Goal: Check status: Check status

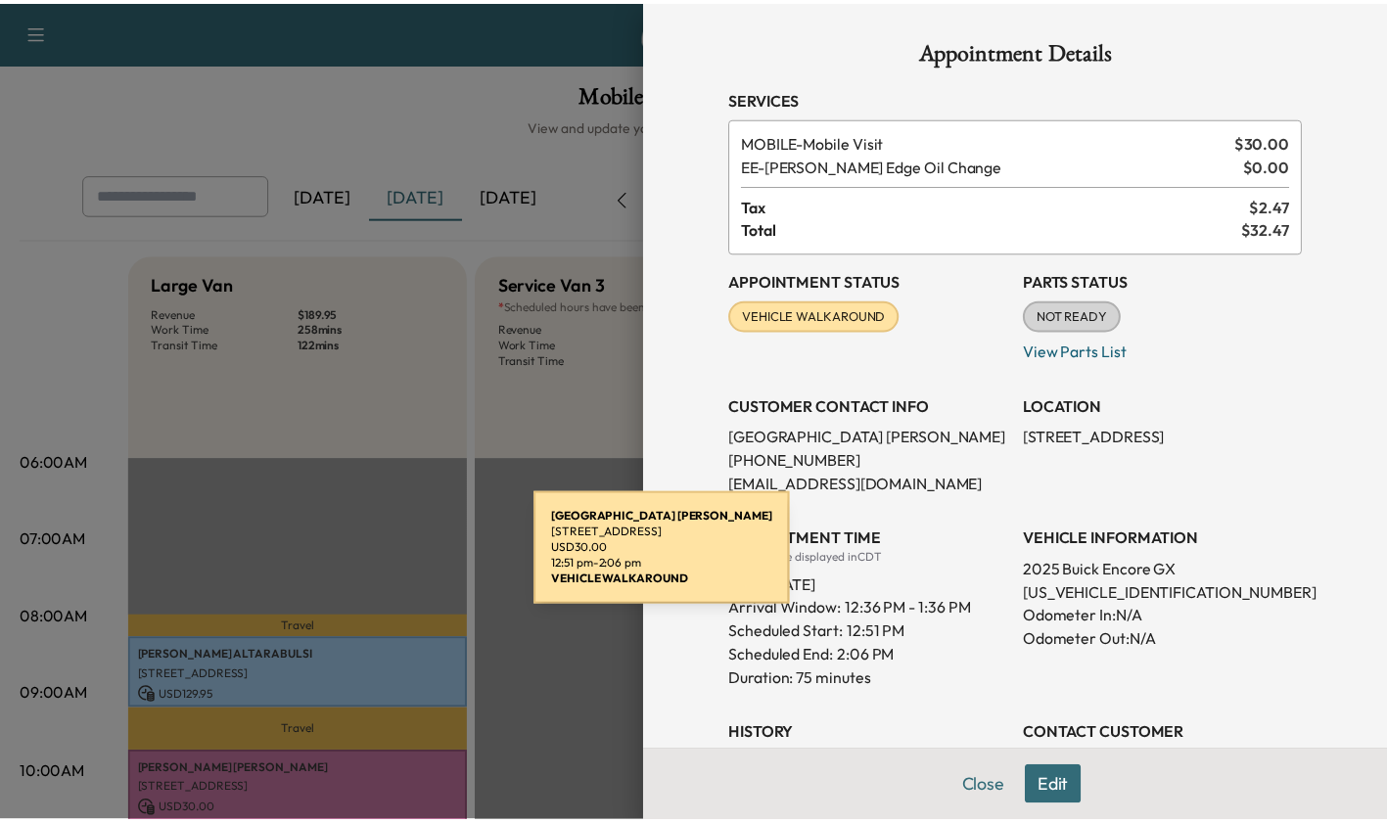
scroll to position [495, 0]
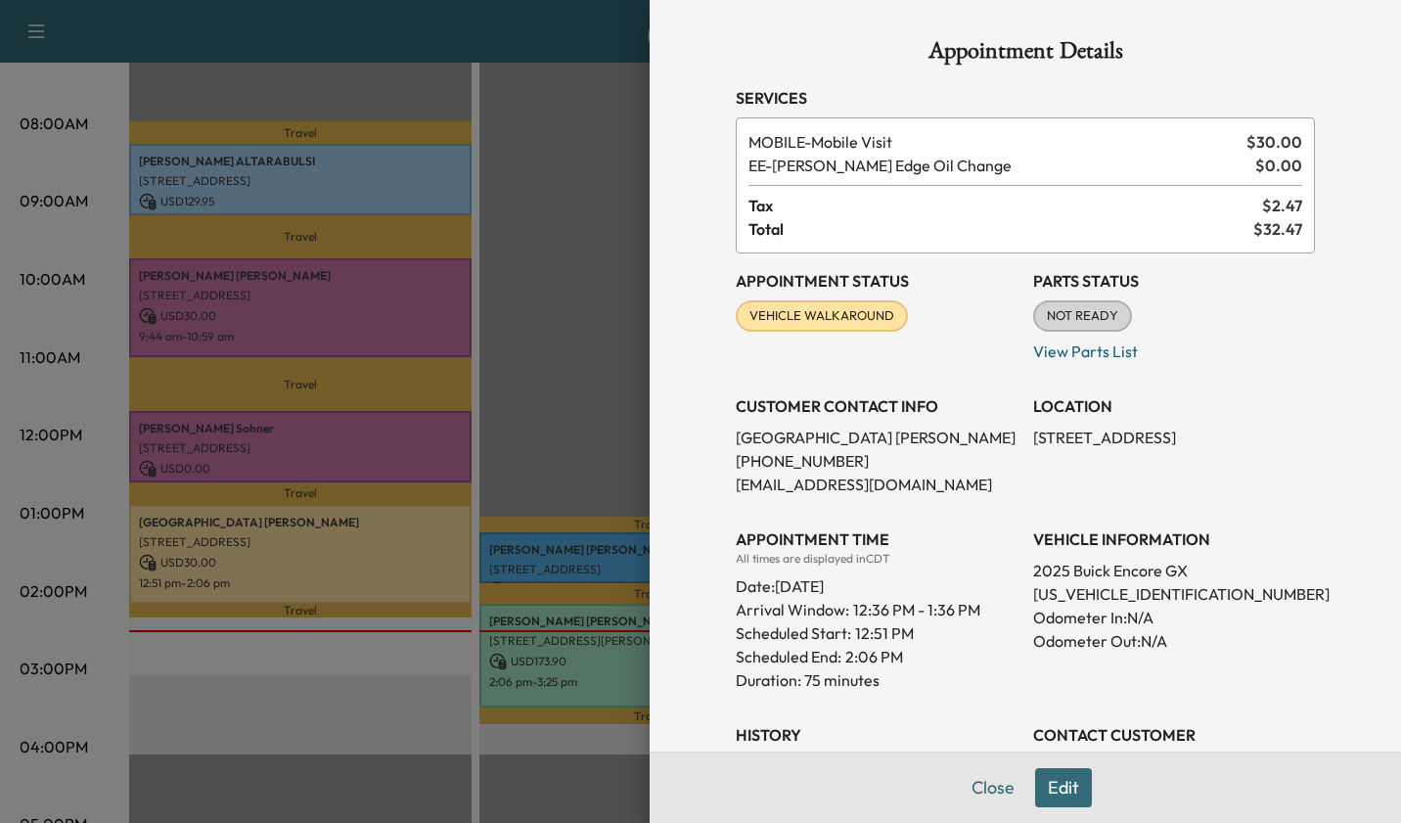
click at [594, 269] on div at bounding box center [700, 411] width 1401 height 823
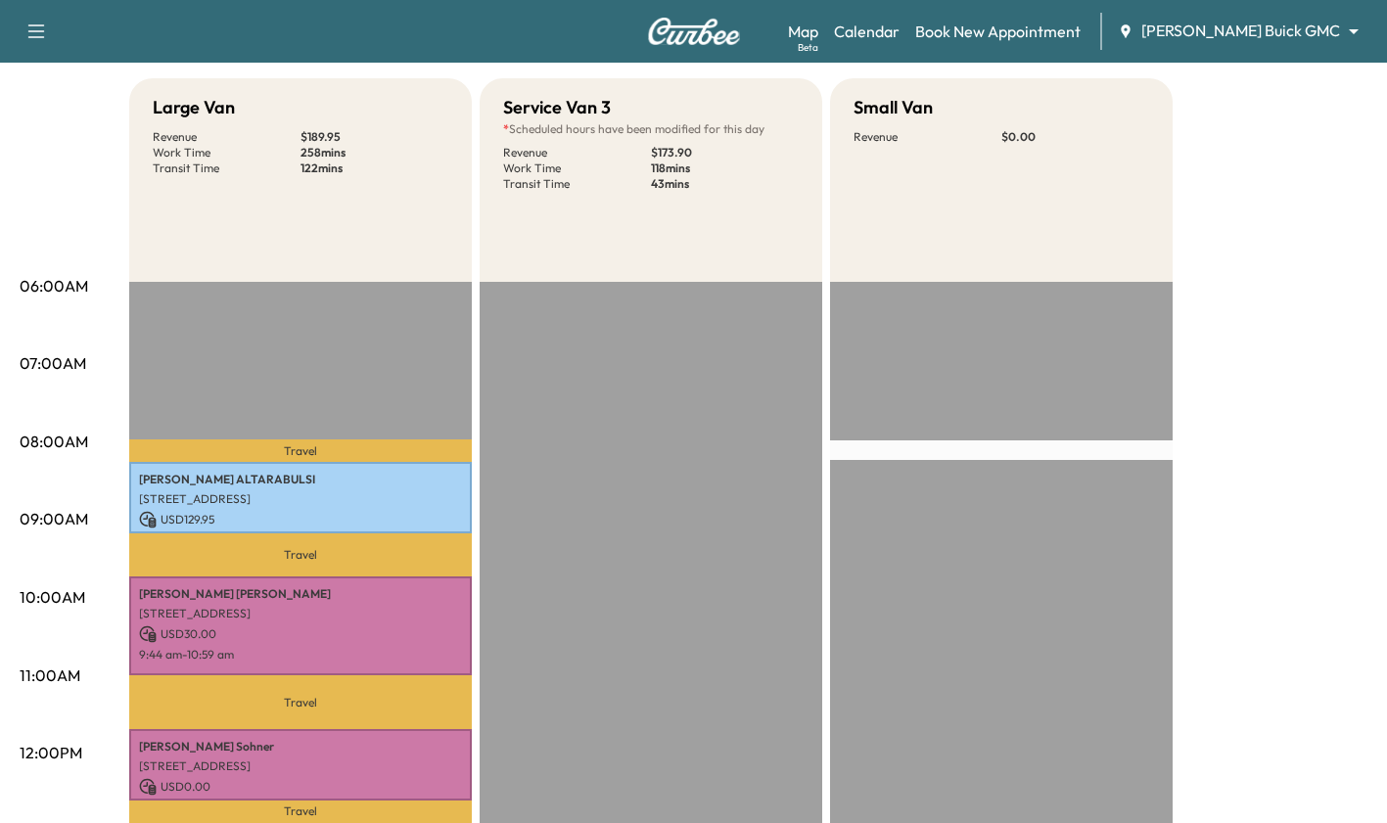
scroll to position [0, 0]
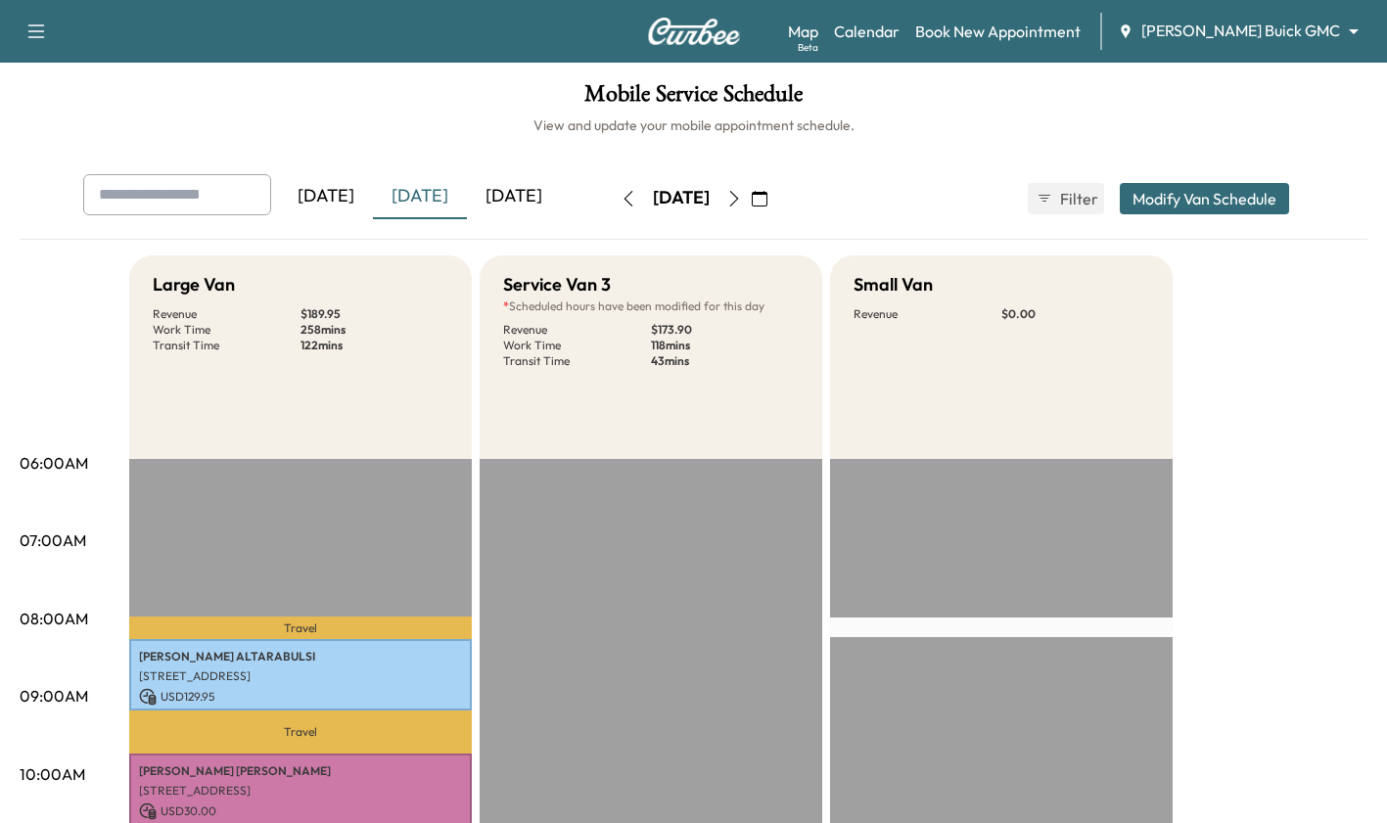
click at [653, 199] on div "[DATE]" at bounding box center [681, 198] width 57 height 24
click at [620, 200] on icon "button" at bounding box center [628, 199] width 16 height 16
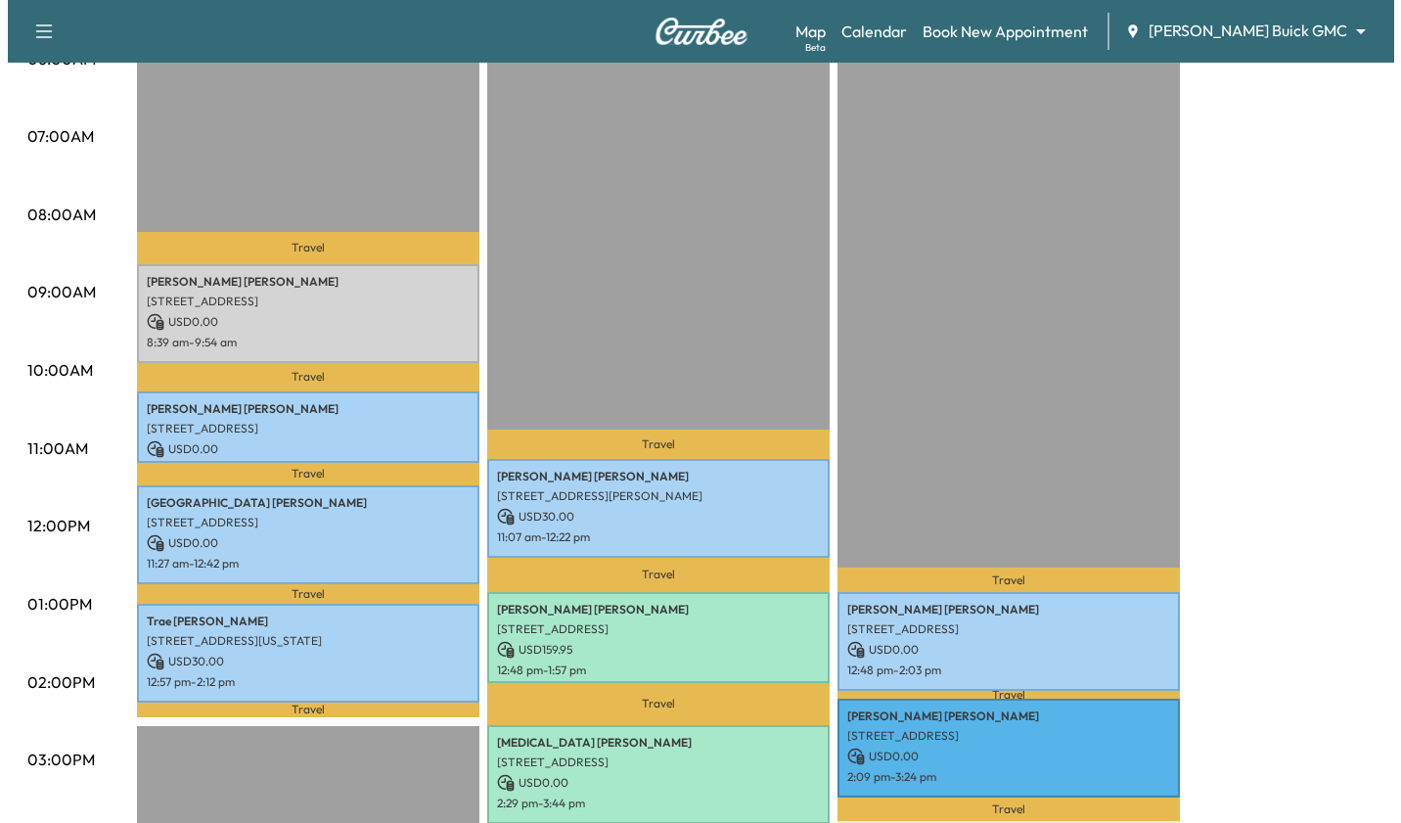
scroll to position [399, 0]
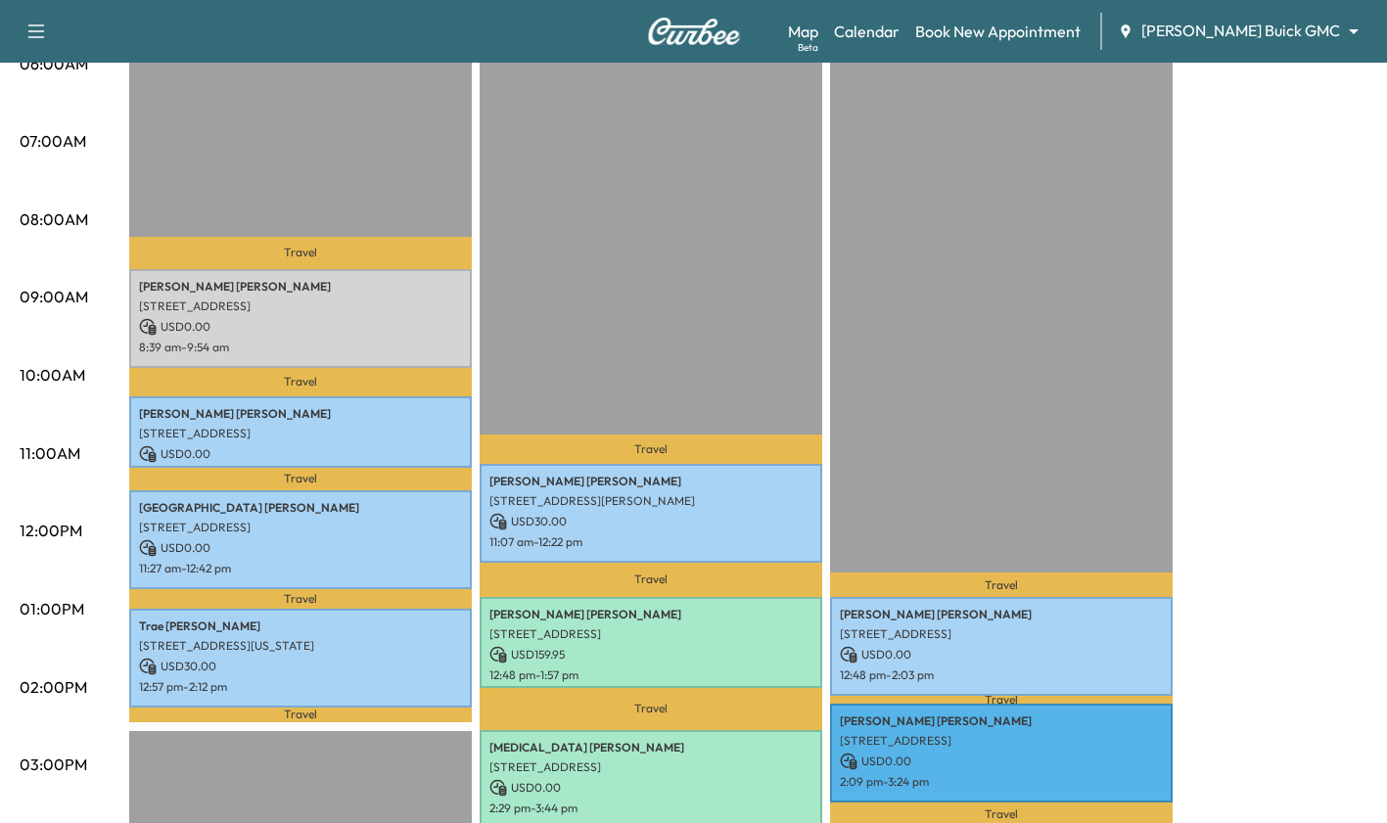
click at [434, 430] on p "[STREET_ADDRESS]" at bounding box center [300, 434] width 323 height 16
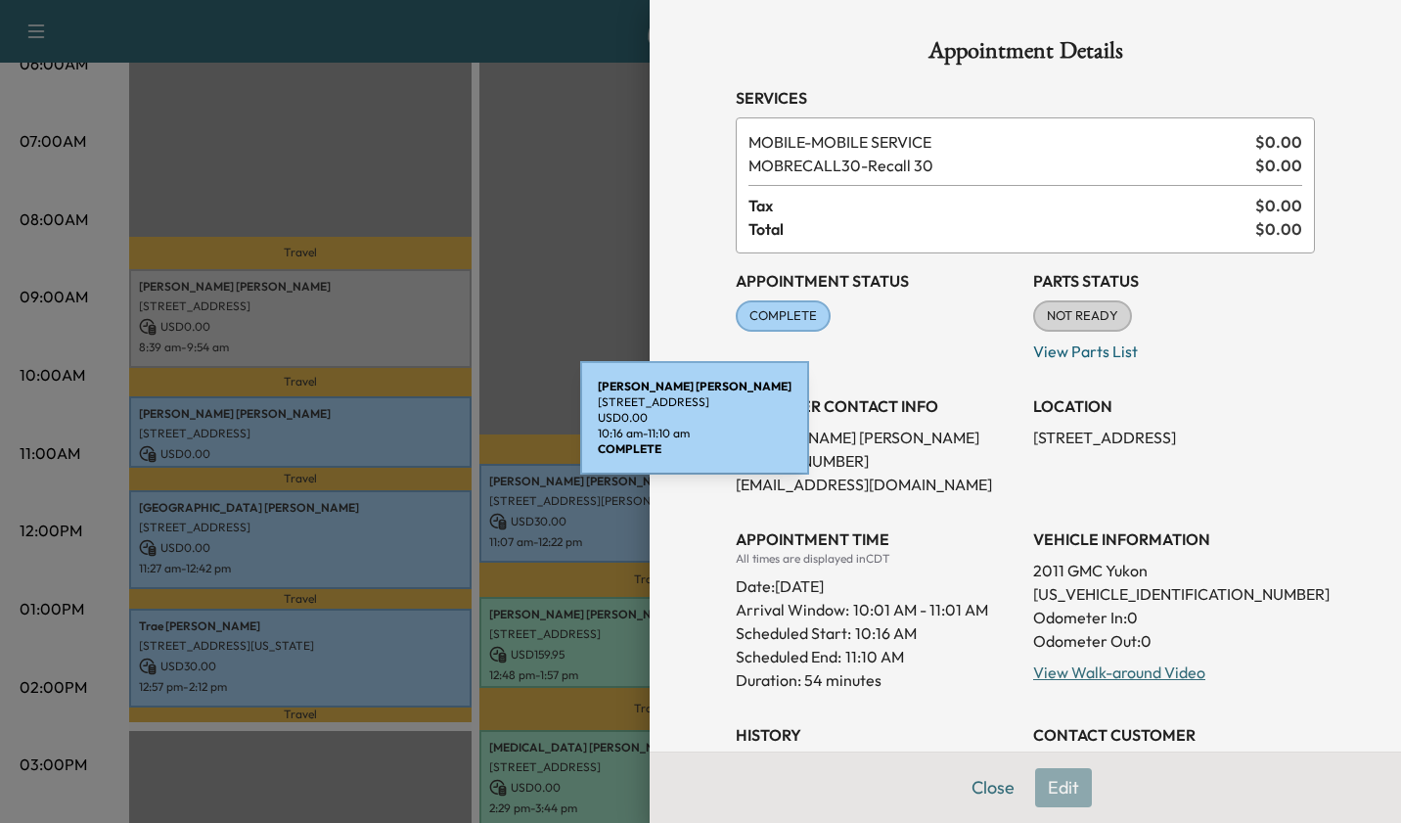
click at [938, 484] on p "[EMAIL_ADDRESS][DOMAIN_NAME]" at bounding box center [877, 484] width 282 height 23
